Goal: Information Seeking & Learning: Learn about a topic

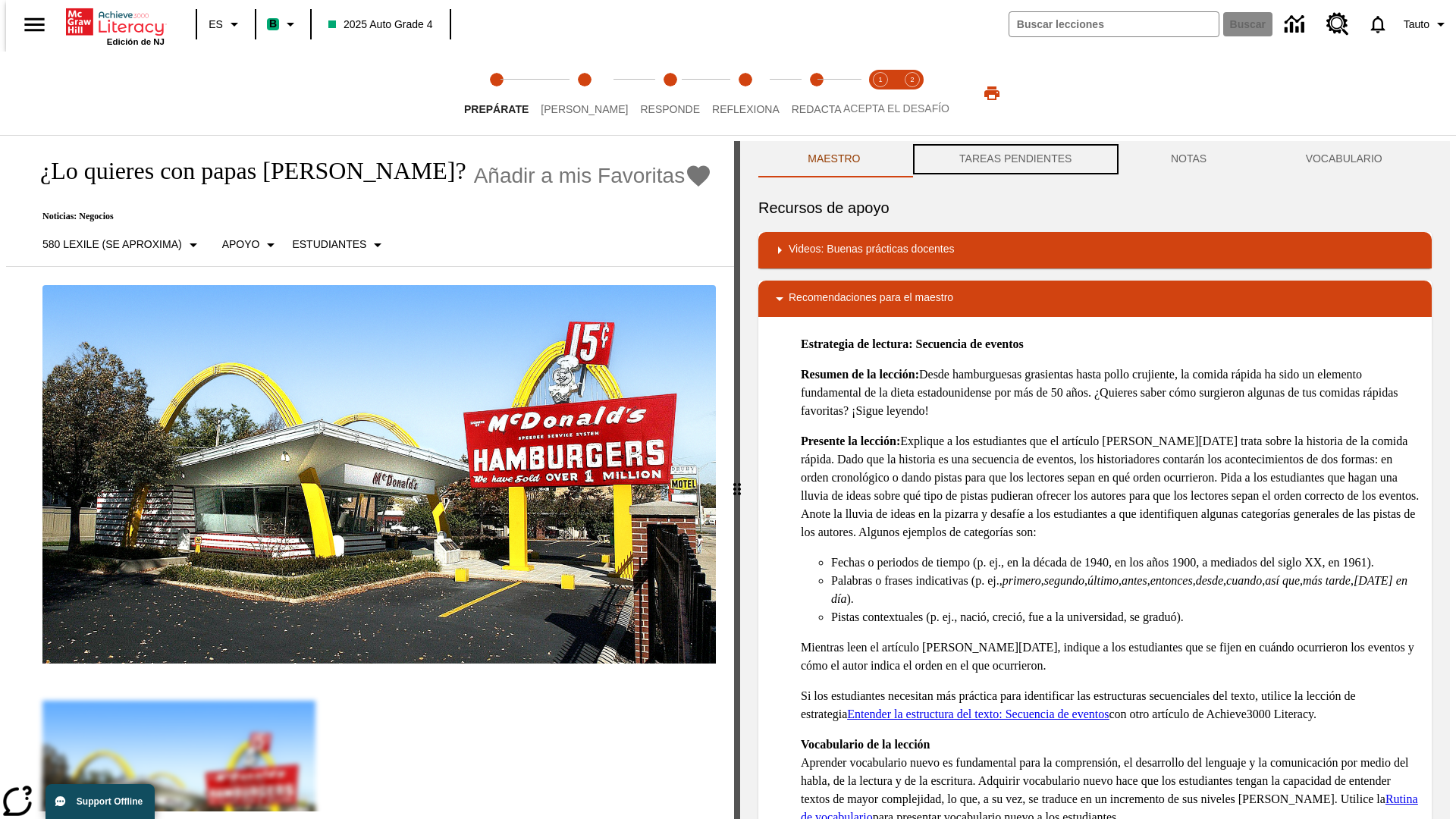
click at [1013, 159] on button "TAREAS PENDIENTES" at bounding box center [1015, 159] width 211 height 37
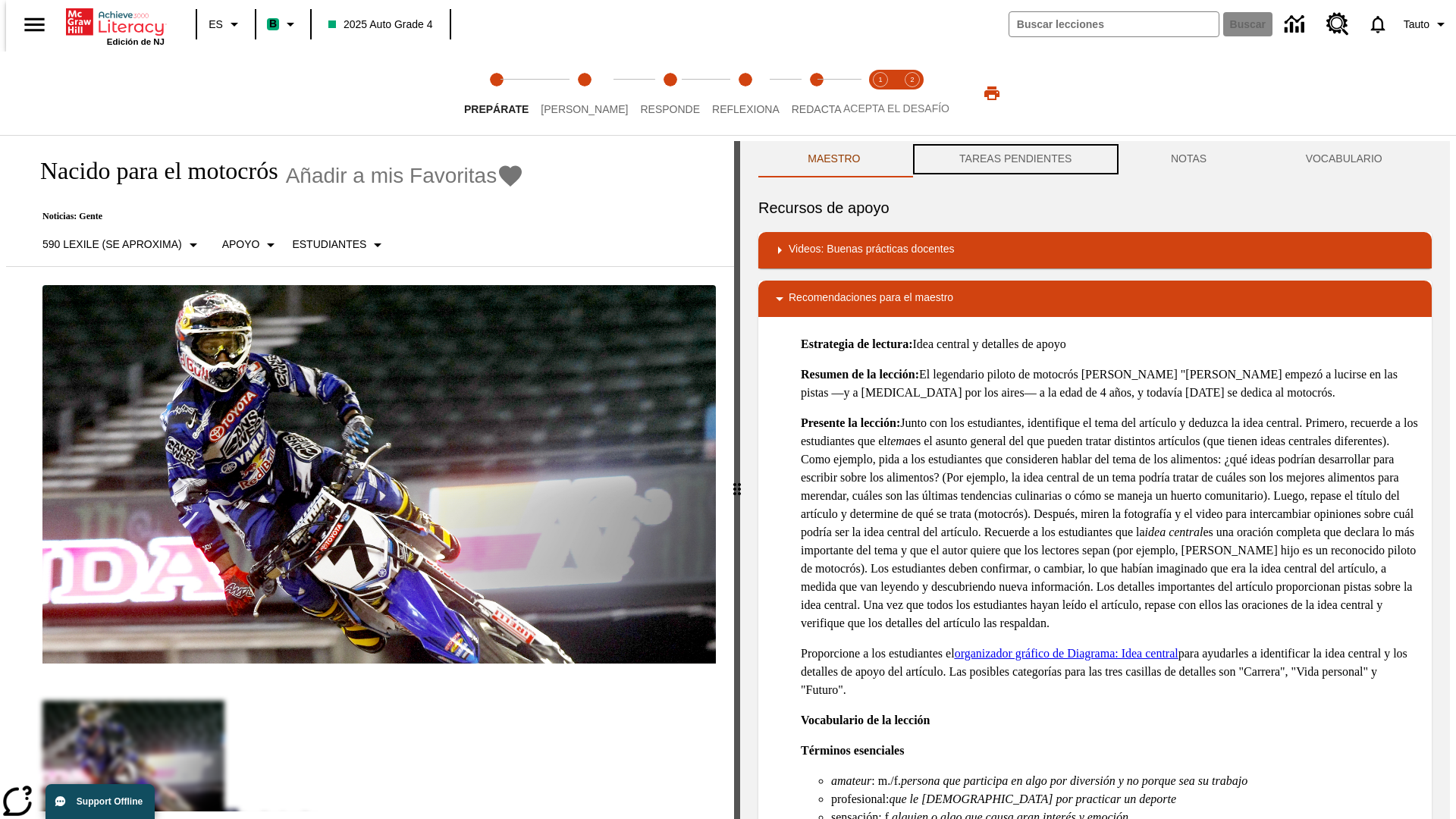
click at [1013, 159] on button "TAREAS PENDIENTES" at bounding box center [1015, 159] width 211 height 37
